Goal: Task Accomplishment & Management: Complete application form

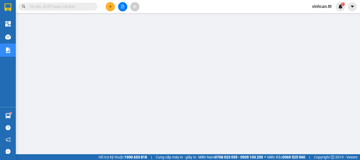
click at [73, 9] on input "text" at bounding box center [60, 7] width 62 height 6
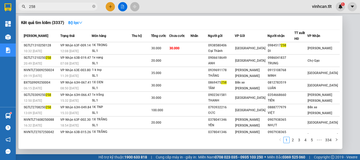
type input "258"
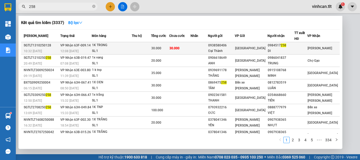
click at [224, 46] on div "0938580406" at bounding box center [221, 46] width 26 height 6
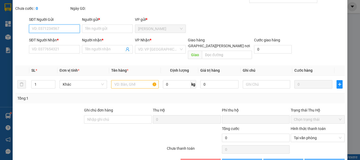
scroll to position [36, 0]
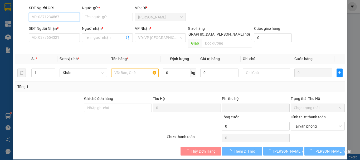
type input "0938580406"
type input "Đại Thành"
type input "0984517258"
type input "DI"
type input "0"
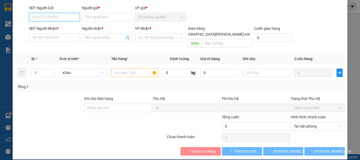
type input "30.000"
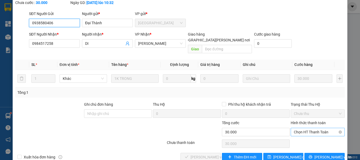
drag, startPoint x: 306, startPoint y: 119, endPoint x: 306, endPoint y: 125, distance: 6.1
click at [306, 128] on span "Chọn HT Thanh Toán" at bounding box center [318, 132] width 48 height 8
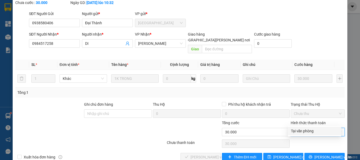
click at [306, 130] on div "Tại văn phòng" at bounding box center [314, 131] width 47 height 6
type input "0"
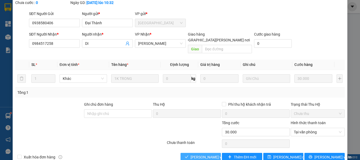
click at [211, 154] on span "[PERSON_NAME] và [PERSON_NAME] hàng" at bounding box center [225, 157] width 71 height 6
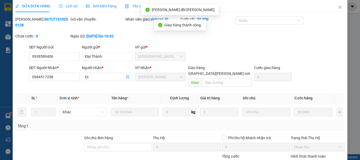
scroll to position [0, 0]
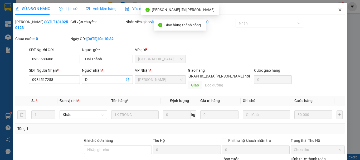
click at [338, 11] on icon "close" at bounding box center [340, 10] width 4 height 4
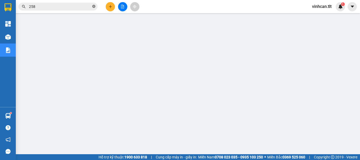
click at [95, 7] on icon "close-circle" at bounding box center [93, 6] width 3 height 3
click at [45, 7] on input "text" at bounding box center [60, 7] width 62 height 6
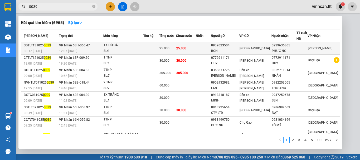
type input "0039"
click at [231, 45] on div "0939023504" at bounding box center [225, 46] width 28 height 6
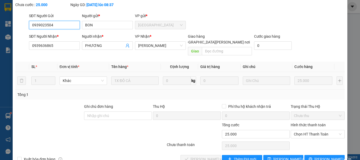
scroll to position [36, 0]
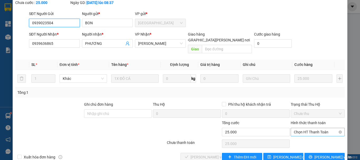
click at [302, 128] on span "Chọn HT Thanh Toán" at bounding box center [318, 132] width 48 height 8
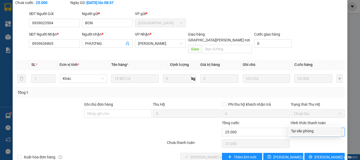
drag, startPoint x: 302, startPoint y: 129, endPoint x: 269, endPoint y: 138, distance: 34.1
click at [301, 130] on div "Tại văn phòng" at bounding box center [314, 131] width 47 height 6
type input "0"
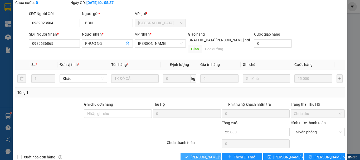
click at [201, 154] on span "[PERSON_NAME] và [PERSON_NAME] hàng" at bounding box center [225, 157] width 71 height 6
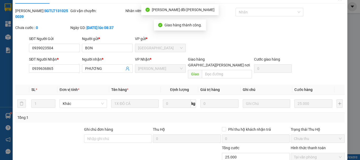
scroll to position [0, 0]
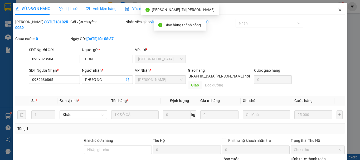
click at [338, 9] on icon "close" at bounding box center [340, 10] width 4 height 4
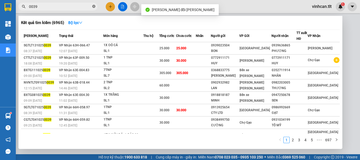
click at [94, 6] on icon "close-circle" at bounding box center [93, 6] width 3 height 3
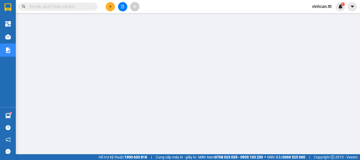
click at [80, 6] on input "text" at bounding box center [60, 7] width 62 height 6
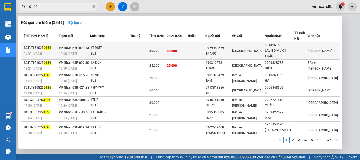
type input "0146"
click at [224, 48] on div "0979963659" at bounding box center [218, 48] width 26 height 6
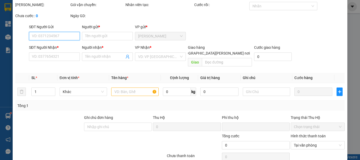
type input "0979963659"
type input "TRANG"
type input "0914261585"
type input "LẨU BÒ MƯỜI XUÂN"
type input "0"
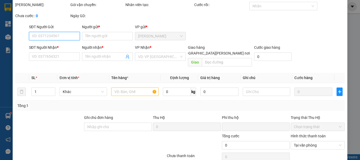
type input "30.000"
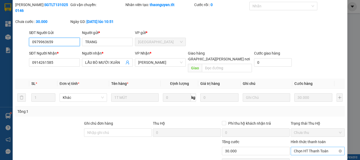
scroll to position [36, 0]
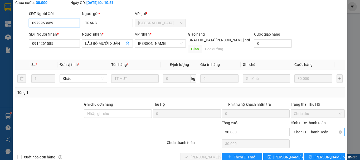
click at [298, 128] on span "Chọn HT Thanh Toán" at bounding box center [318, 132] width 48 height 8
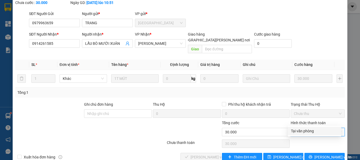
click at [300, 130] on div "Tại văn phòng" at bounding box center [314, 131] width 47 height 6
type input "0"
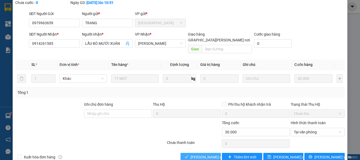
click at [204, 154] on span "[PERSON_NAME] và [PERSON_NAME] hàng" at bounding box center [225, 157] width 71 height 6
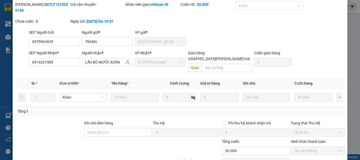
scroll to position [0, 0]
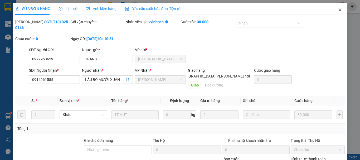
click at [338, 8] on icon "close" at bounding box center [340, 10] width 4 height 4
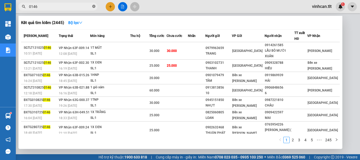
click at [93, 7] on icon "close-circle" at bounding box center [93, 6] width 3 height 3
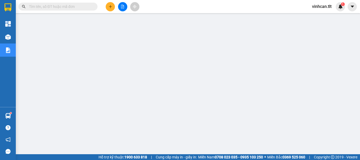
click at [81, 8] on input "text" at bounding box center [60, 7] width 62 height 6
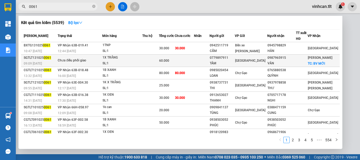
type input "0061"
click at [233, 59] on div "0779897911" at bounding box center [222, 58] width 25 height 6
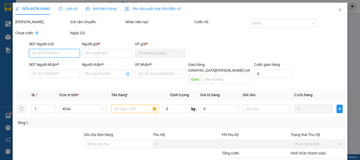
type input "0779897911"
type input "TÂM"
type input "0987965915"
type input "VÂN"
checkbox input "true"
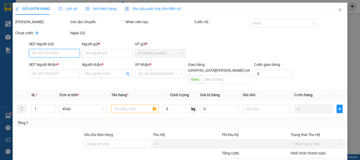
type input "BV MỚI"
type input "0"
type input "60.000"
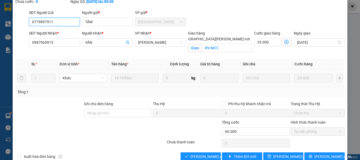
scroll to position [42, 0]
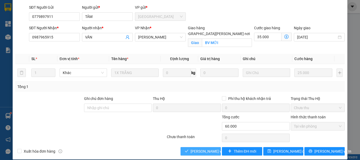
click at [199, 148] on span "[PERSON_NAME] và [PERSON_NAME] hàng" at bounding box center [225, 151] width 71 height 6
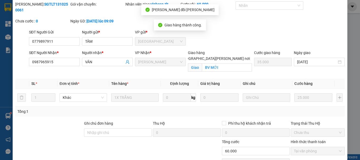
scroll to position [0, 0]
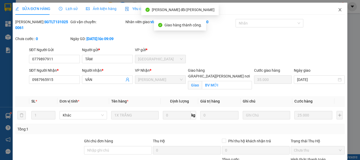
click at [338, 10] on icon "close" at bounding box center [339, 9] width 3 height 3
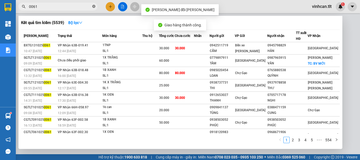
click at [93, 6] on icon "close-circle" at bounding box center [93, 6] width 3 height 3
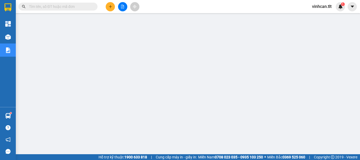
click at [77, 6] on input "text" at bounding box center [60, 7] width 62 height 6
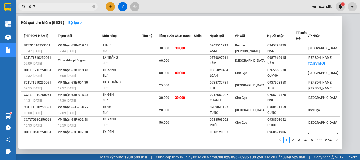
type input "0176"
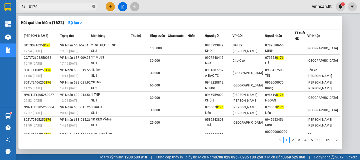
click at [94, 6] on icon "close-circle" at bounding box center [93, 6] width 3 height 3
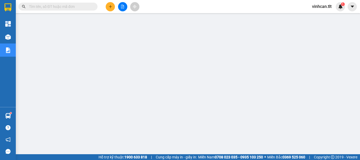
click at [84, 7] on input "text" at bounding box center [60, 7] width 62 height 6
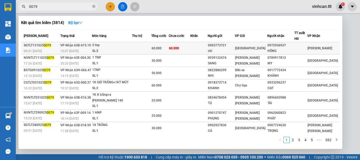
type input "0079"
click at [220, 44] on div "0903773721" at bounding box center [221, 46] width 26 height 6
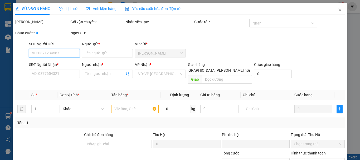
type input "0903773721"
type input "chi"
type input "0972936937"
type input "HỒNG"
type input "0"
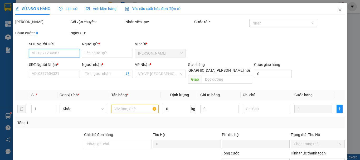
type input "60.000"
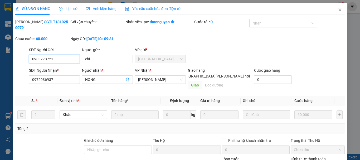
scroll to position [36, 0]
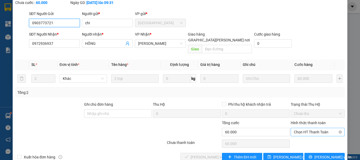
click at [308, 128] on span "Chọn HT Thanh Toán" at bounding box center [318, 132] width 48 height 8
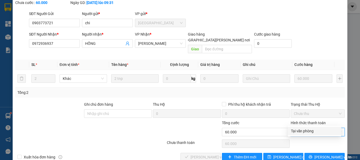
click at [300, 132] on div "Tại văn phòng" at bounding box center [314, 131] width 47 height 6
type input "0"
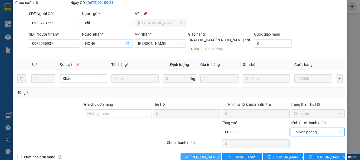
click at [208, 154] on span "[PERSON_NAME] và [PERSON_NAME] hàng" at bounding box center [225, 157] width 71 height 6
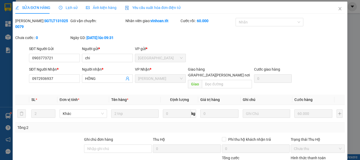
scroll to position [0, 0]
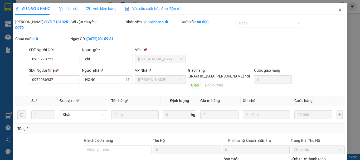
click at [338, 11] on icon "close" at bounding box center [340, 10] width 4 height 4
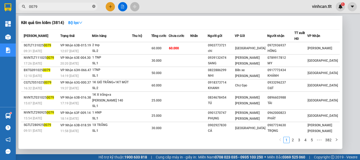
click at [94, 6] on icon "close-circle" at bounding box center [93, 6] width 3 height 3
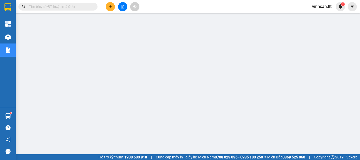
click at [82, 7] on input "text" at bounding box center [60, 7] width 62 height 6
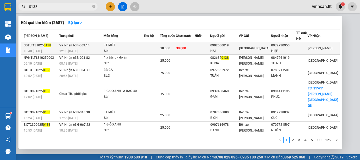
type input "0138"
click at [229, 45] on div "0902500019" at bounding box center [224, 46] width 28 height 6
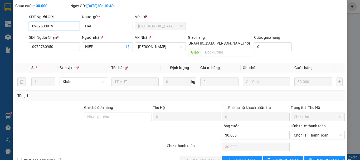
scroll to position [36, 0]
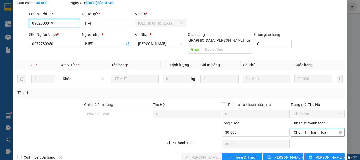
click at [307, 128] on span "Chọn HT Thanh Toán" at bounding box center [318, 132] width 48 height 8
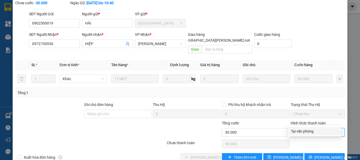
click at [307, 129] on div "Tại văn phòng" at bounding box center [314, 131] width 47 height 6
type input "0"
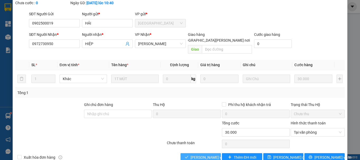
click at [213, 154] on span "[PERSON_NAME] và [PERSON_NAME] hàng" at bounding box center [225, 157] width 71 height 6
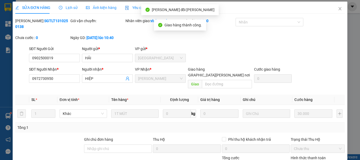
scroll to position [0, 0]
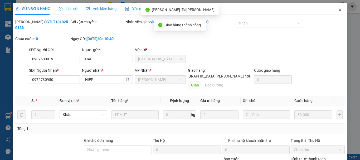
click at [338, 11] on icon "close" at bounding box center [340, 10] width 4 height 4
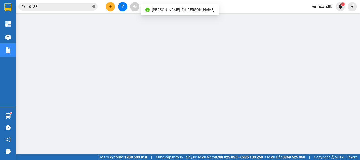
click at [94, 6] on icon "close-circle" at bounding box center [93, 6] width 3 height 3
click at [49, 4] on input "text" at bounding box center [60, 7] width 62 height 6
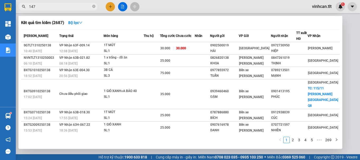
type input "1477"
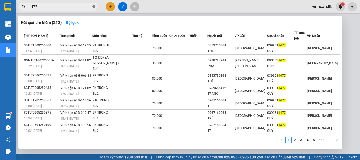
click at [95, 7] on icon "close-circle" at bounding box center [93, 6] width 3 height 3
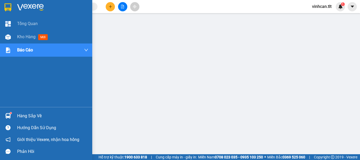
click at [26, 115] on div "Hàng sắp về" at bounding box center [52, 116] width 71 height 8
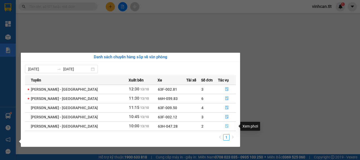
click at [225, 127] on icon "file-done" at bounding box center [226, 126] width 3 height 4
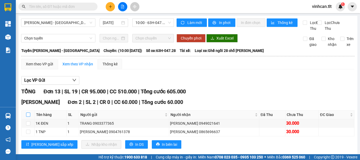
click at [28, 117] on input "checkbox" at bounding box center [28, 114] width 4 height 4
checkbox input "true"
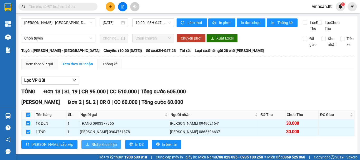
click at [91, 147] on span "Nhập kho nhận" at bounding box center [104, 144] width 26 height 6
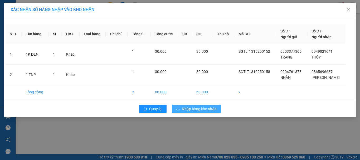
click at [189, 107] on span "Nhập hàng kho nhận" at bounding box center [199, 109] width 35 height 6
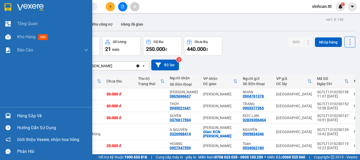
click at [22, 115] on div "Hàng sắp về" at bounding box center [52, 116] width 71 height 8
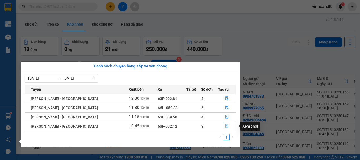
click at [225, 126] on icon "file-done" at bounding box center [227, 126] width 4 height 4
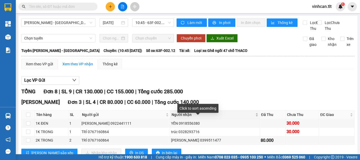
scroll to position [53, 0]
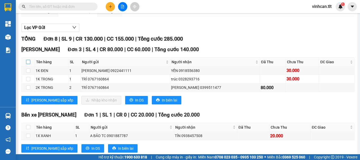
click at [27, 64] on input "checkbox" at bounding box center [28, 62] width 4 height 4
checkbox input "true"
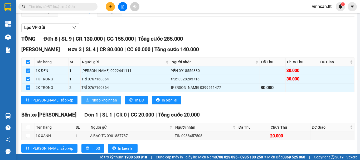
click at [91, 103] on span "Nhập kho nhận" at bounding box center [104, 100] width 26 height 6
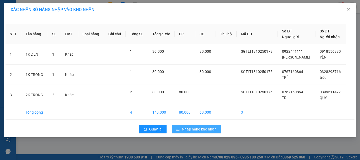
click at [194, 128] on span "Nhập hàng kho nhận" at bounding box center [199, 129] width 35 height 6
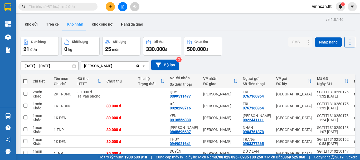
click at [77, 5] on input "text" at bounding box center [60, 7] width 62 height 6
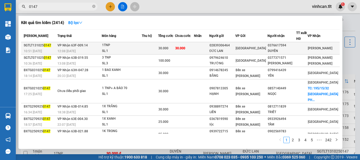
type input "0147"
click at [231, 46] on div "02839306464" at bounding box center [222, 46] width 26 height 6
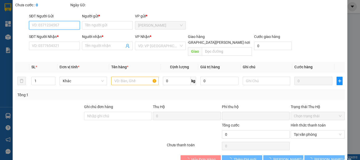
type input "02839306464"
type input "ĐỨC LAN"
type input "0376617594"
type input "DUYÊN"
type input "0"
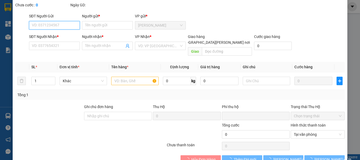
type input "30.000"
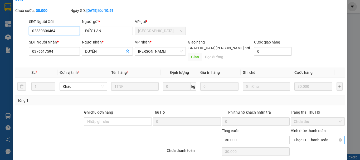
scroll to position [36, 0]
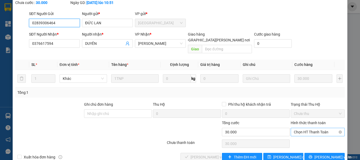
click at [305, 128] on span "Chọn HT Thanh Toán" at bounding box center [318, 132] width 48 height 8
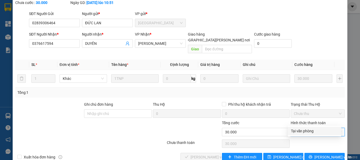
drag, startPoint x: 304, startPoint y: 130, endPoint x: 285, endPoint y: 134, distance: 19.9
click at [304, 130] on div "Tại văn phòng" at bounding box center [314, 131] width 47 height 6
type input "0"
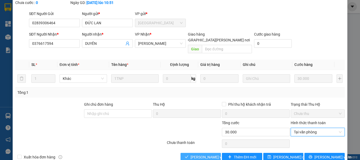
click at [210, 154] on span "[PERSON_NAME] và [PERSON_NAME] hàng" at bounding box center [225, 157] width 71 height 6
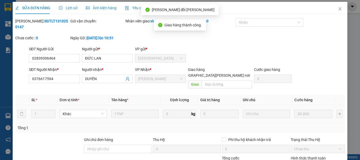
scroll to position [0, 0]
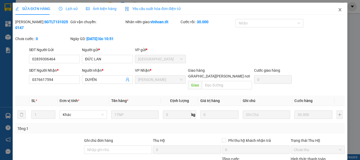
click at [338, 9] on icon "close" at bounding box center [339, 9] width 3 height 3
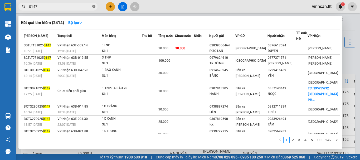
drag, startPoint x: 94, startPoint y: 6, endPoint x: 86, endPoint y: 8, distance: 7.6
click at [93, 6] on icon "close-circle" at bounding box center [93, 6] width 3 height 3
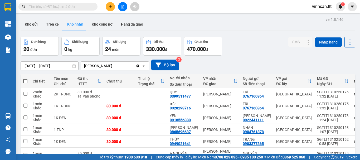
click at [86, 8] on input "text" at bounding box center [60, 7] width 62 height 6
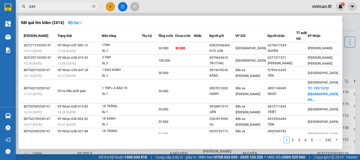
type input "0495"
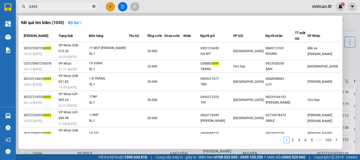
click at [93, 6] on icon "close-circle" at bounding box center [93, 6] width 3 height 3
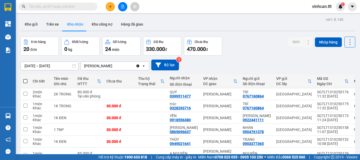
click at [87, 8] on input "text" at bounding box center [60, 7] width 62 height 6
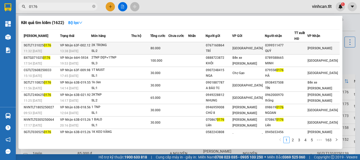
type input "0176"
click at [223, 45] on div "0767160864" at bounding box center [219, 46] width 26 height 6
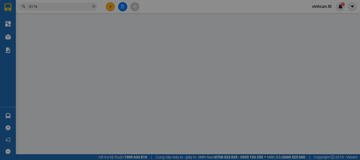
type input "0767160864"
type input "TRÍ"
type input "0399511477"
type input "QUÝ"
type input "0"
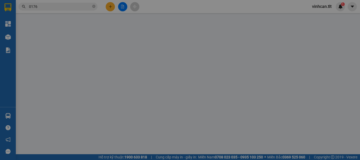
type input "80.000"
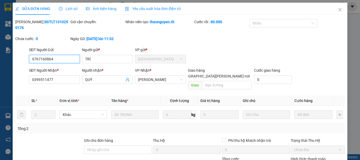
scroll to position [36, 0]
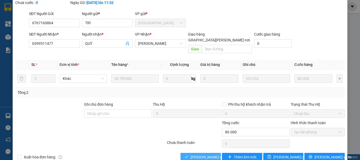
click at [210, 154] on span "[PERSON_NAME] và [PERSON_NAME] hàng" at bounding box center [225, 157] width 71 height 6
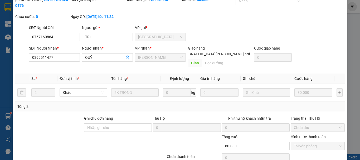
scroll to position [0, 0]
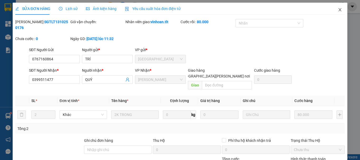
click at [335, 8] on span "Close" at bounding box center [339, 10] width 15 height 15
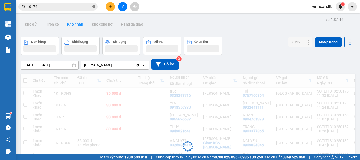
click at [94, 7] on icon "close-circle" at bounding box center [93, 6] width 3 height 3
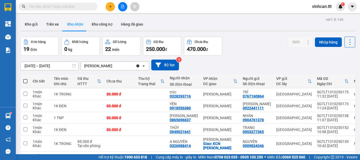
click at [86, 7] on input "text" at bounding box center [60, 7] width 62 height 6
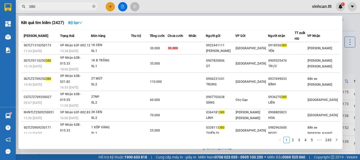
type input "380"
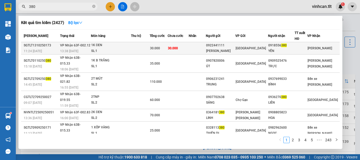
click at [217, 47] on div "0922441111" at bounding box center [220, 46] width 29 height 6
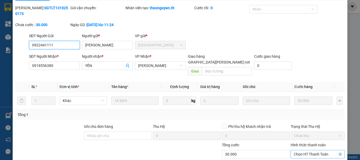
type input "0922441111"
type input "[PERSON_NAME]"
type input "0918556380"
type input "YẾN"
type input "0"
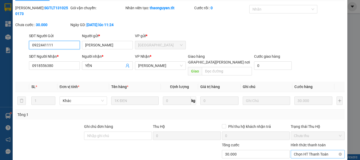
type input "30.000"
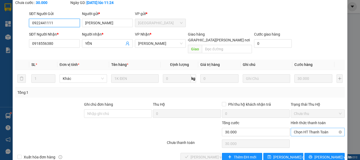
click at [301, 128] on span "Chọn HT Thanh Toán" at bounding box center [318, 132] width 48 height 8
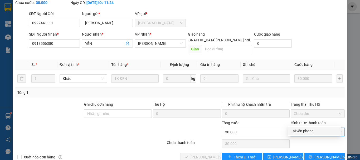
click at [301, 131] on div "Tại văn phòng" at bounding box center [314, 131] width 47 height 6
type input "0"
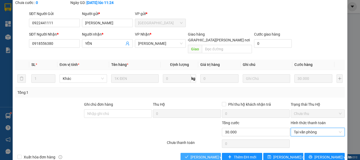
click at [206, 154] on span "[PERSON_NAME] và [PERSON_NAME] hàng" at bounding box center [225, 157] width 71 height 6
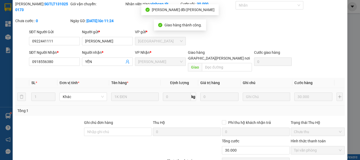
scroll to position [0, 0]
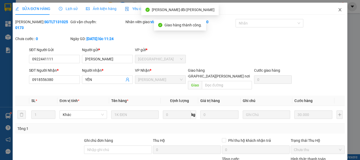
click at [338, 10] on icon "close" at bounding box center [340, 10] width 4 height 4
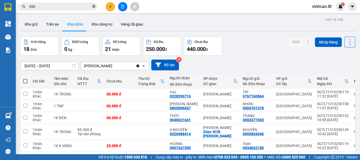
click at [93, 6] on icon "close-circle" at bounding box center [93, 6] width 3 height 3
click at [87, 6] on input "text" at bounding box center [60, 7] width 62 height 6
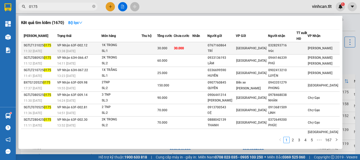
type input "0175"
click at [226, 48] on div "0767160864" at bounding box center [222, 46] width 28 height 6
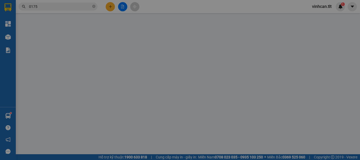
type input "0767160864"
type input "TRÍ"
type input "0328293716"
type input "trúc"
type input "0"
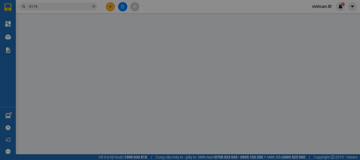
type input "30.000"
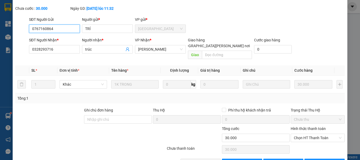
scroll to position [36, 0]
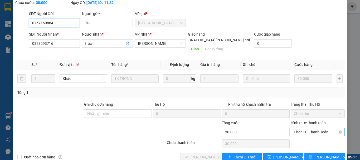
click at [303, 128] on span "Chọn HT Thanh Toán" at bounding box center [318, 132] width 48 height 8
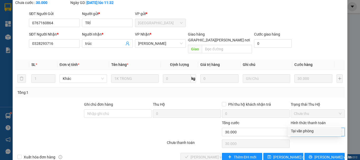
click at [303, 129] on div "Tại văn phòng" at bounding box center [314, 131] width 47 height 6
type input "0"
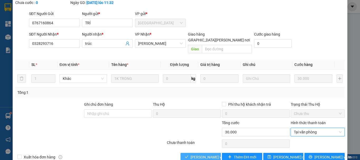
click at [210, 154] on span "[PERSON_NAME] và [PERSON_NAME] hàng" at bounding box center [225, 157] width 71 height 6
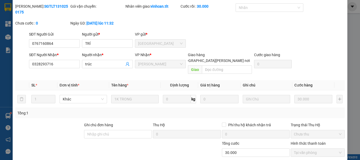
scroll to position [0, 0]
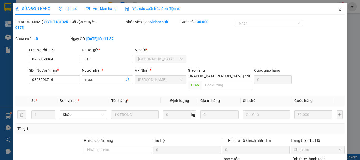
click at [338, 11] on icon "close" at bounding box center [339, 9] width 3 height 3
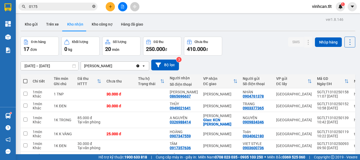
click at [95, 7] on icon "close-circle" at bounding box center [93, 6] width 3 height 3
click at [95, 7] on span at bounding box center [93, 7] width 3 height 6
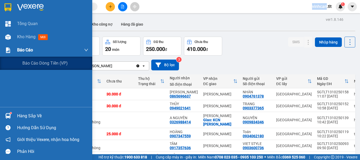
click at [27, 50] on span "Báo cáo" at bounding box center [25, 50] width 16 height 7
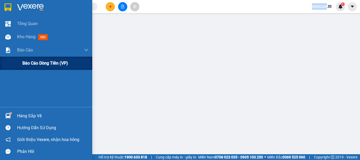
click at [37, 62] on span "Báo cáo dòng tiền (VP)" at bounding box center [45, 63] width 46 height 7
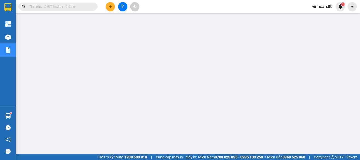
click at [83, 3] on span at bounding box center [57, 7] width 79 height 8
click at [83, 6] on input "text" at bounding box center [60, 7] width 62 height 6
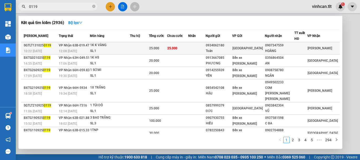
type input "0119"
click at [231, 46] on div "0934062180" at bounding box center [219, 46] width 26 height 6
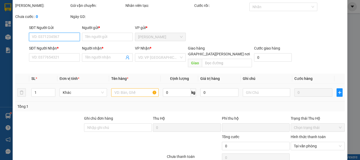
type input "0934062180"
type input "Toán"
type input "0907347559"
type input "HOÀNG"
type input "0"
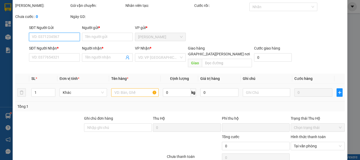
type input "25.000"
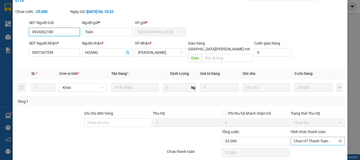
scroll to position [36, 0]
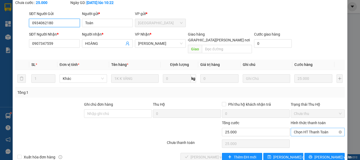
click at [296, 128] on span "Chọn HT Thanh Toán" at bounding box center [318, 132] width 48 height 8
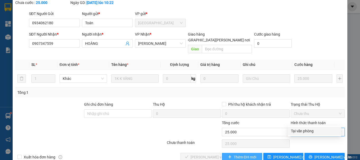
drag, startPoint x: 298, startPoint y: 129, endPoint x: 256, endPoint y: 142, distance: 43.7
click at [298, 129] on div "Tại văn phòng" at bounding box center [314, 131] width 47 height 6
type input "0"
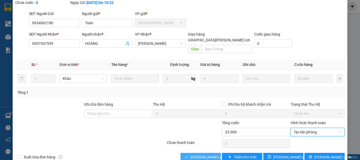
drag, startPoint x: 205, startPoint y: 145, endPoint x: 196, endPoint y: 147, distance: 9.6
click at [205, 154] on span "[PERSON_NAME] và [PERSON_NAME] hàng" at bounding box center [225, 157] width 71 height 6
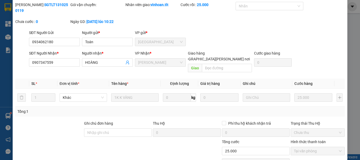
scroll to position [0, 0]
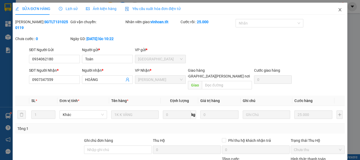
click at [338, 10] on icon "close" at bounding box center [340, 10] width 4 height 4
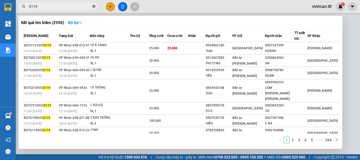
click at [93, 6] on icon "close-circle" at bounding box center [93, 6] width 3 height 3
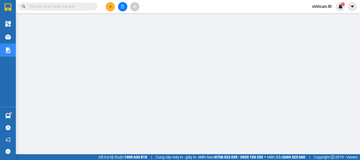
click at [89, 7] on input "text" at bounding box center [60, 7] width 62 height 6
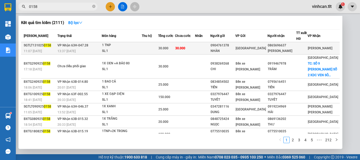
type input "0158"
click at [227, 45] on div "0904761378" at bounding box center [222, 46] width 24 height 6
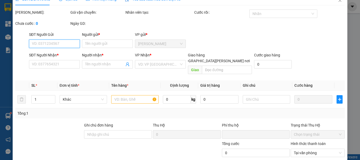
type input "0904761378"
type input "NHÀN"
type input "0865696637"
type input "[PERSON_NAME]"
type input "0"
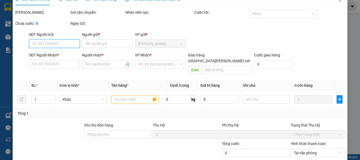
type input "30.000"
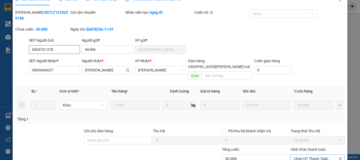
scroll to position [36, 0]
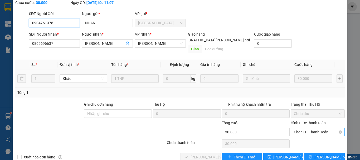
click at [298, 128] on span "Chọn HT Thanh Toán" at bounding box center [318, 132] width 48 height 8
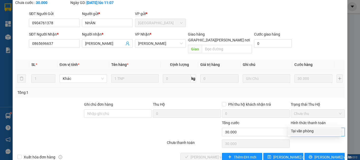
click at [300, 129] on div "Tại văn phòng" at bounding box center [314, 131] width 47 height 6
type input "0"
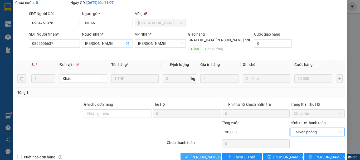
click at [201, 154] on span "[PERSON_NAME] và [PERSON_NAME] hàng" at bounding box center [225, 157] width 71 height 6
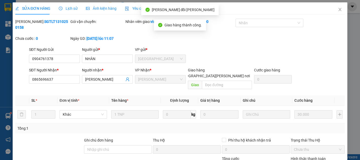
scroll to position [0, 0]
click at [338, 11] on icon "close" at bounding box center [340, 10] width 4 height 4
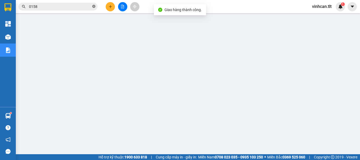
click at [92, 6] on icon "close-circle" at bounding box center [93, 6] width 3 height 3
click at [87, 4] on input "text" at bounding box center [60, 7] width 62 height 6
click at [86, 5] on input "text" at bounding box center [60, 7] width 62 height 6
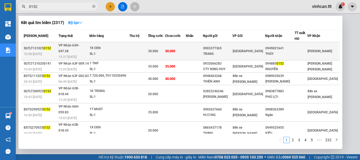
type input "0152"
click at [227, 47] on div "0903377365" at bounding box center [217, 49] width 29 height 6
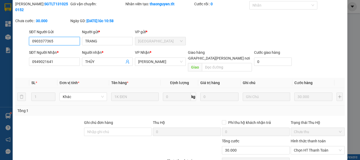
scroll to position [33, 0]
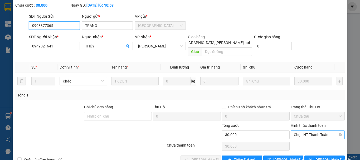
click at [301, 131] on span "Chọn HT Thanh Toán" at bounding box center [318, 135] width 48 height 8
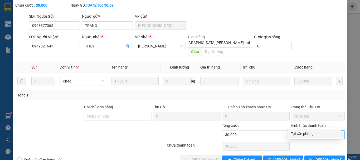
drag, startPoint x: 303, startPoint y: 132, endPoint x: 289, endPoint y: 135, distance: 14.4
click at [302, 132] on div "Tại văn phòng" at bounding box center [314, 134] width 47 height 6
type input "0"
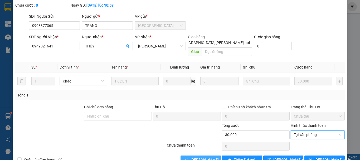
click at [209, 157] on span "[PERSON_NAME] và [PERSON_NAME] hàng" at bounding box center [225, 160] width 71 height 6
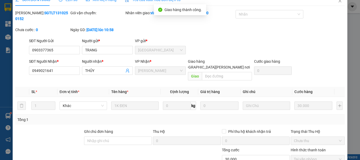
scroll to position [0, 0]
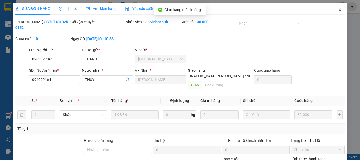
click at [338, 9] on icon "close" at bounding box center [340, 10] width 4 height 4
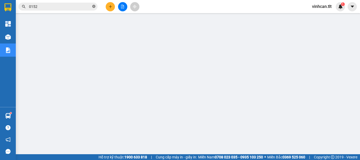
click at [94, 4] on span at bounding box center [93, 6] width 3 height 5
click at [80, 6] on input "text" at bounding box center [60, 7] width 62 height 6
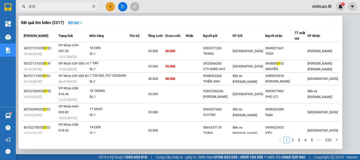
type input "0152"
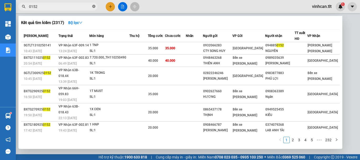
click at [93, 7] on icon "close-circle" at bounding box center [93, 6] width 3 height 3
